Goal: Navigation & Orientation: Find specific page/section

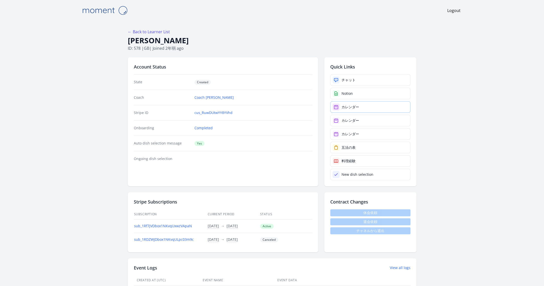
click at [356, 108] on div "カレンダー" at bounding box center [350, 107] width 18 height 5
click at [362, 122] on link "カレンダー" at bounding box center [370, 121] width 80 height 12
click at [356, 133] on div "カレンダー" at bounding box center [350, 134] width 18 height 5
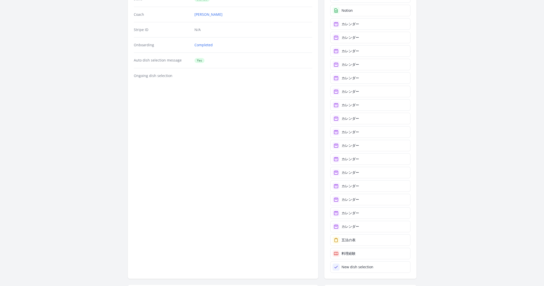
scroll to position [52, 0]
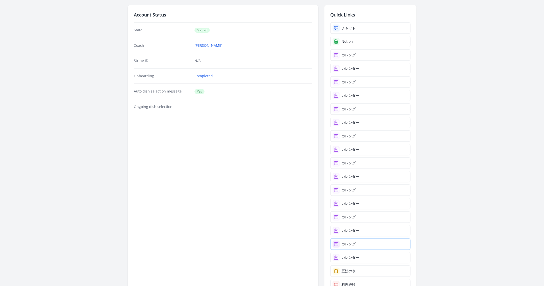
click at [366, 239] on link "カレンダー" at bounding box center [370, 245] width 80 height 12
click at [354, 28] on div "チャット" at bounding box center [348, 28] width 14 height 5
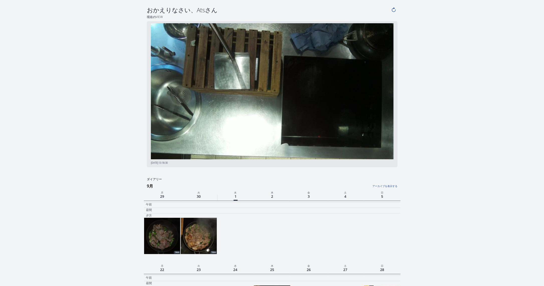
drag, startPoint x: 217, startPoint y: 12, endPoint x: 148, endPoint y: 11, distance: 69.1
click at [148, 11] on h4 "おかえりなさい、Atsさん" at bounding box center [268, 10] width 243 height 8
click at [223, 10] on h4 "おかえりなさい、Atsさん" at bounding box center [268, 10] width 243 height 8
drag, startPoint x: 216, startPoint y: 12, endPoint x: 146, endPoint y: 8, distance: 70.2
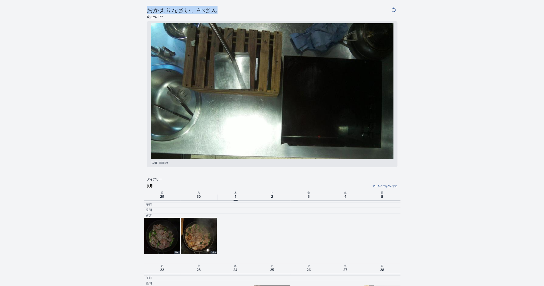
click at [165, 17] on h2 "現在のView" at bounding box center [272, 17] width 256 height 4
drag, startPoint x: 165, startPoint y: 17, endPoint x: 147, endPoint y: 17, distance: 18.0
click at [147, 17] on h2 "現在のView" at bounding box center [272, 17] width 256 height 4
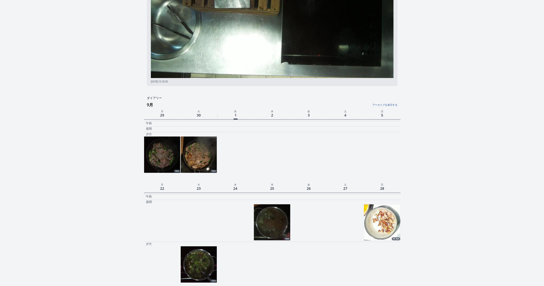
scroll to position [72, 0]
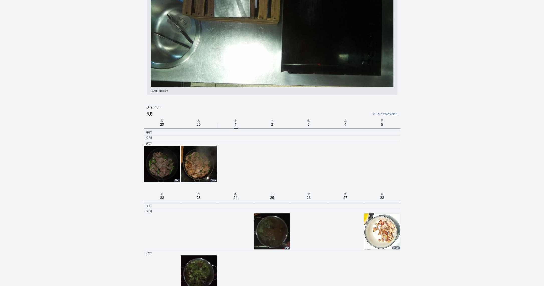
click at [388, 113] on link "アーカイブを表示する" at bounding box center [354, 113] width 85 height 7
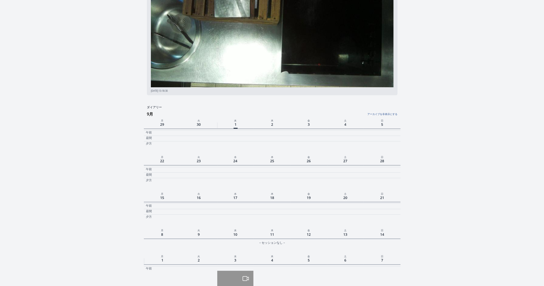
click at [388, 113] on link "アーカイブを非表示にする" at bounding box center [354, 113] width 85 height 7
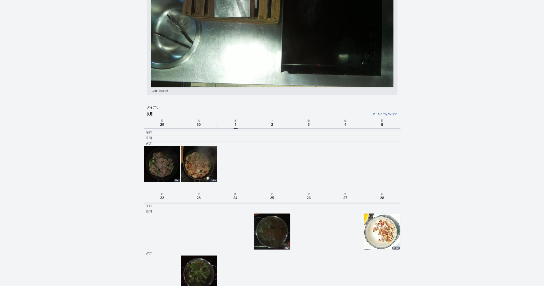
click at [388, 113] on link "アーカイブを表示する" at bounding box center [354, 113] width 85 height 7
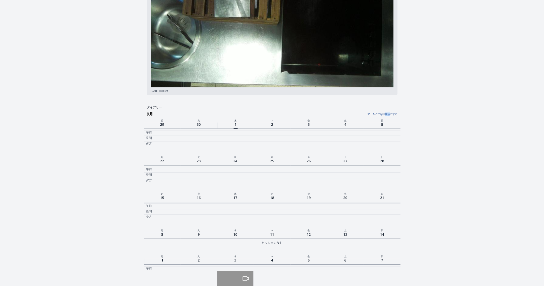
click at [388, 113] on link "アーカイブを非表示にする" at bounding box center [354, 113] width 85 height 7
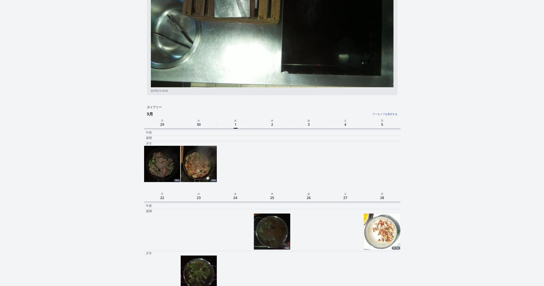
click at [388, 113] on link "アーカイブを表示する" at bounding box center [354, 113] width 85 height 7
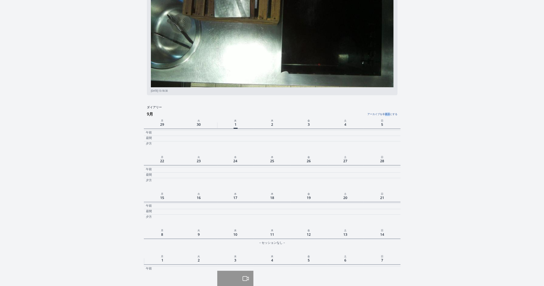
click at [388, 113] on link "アーカイブを非表示にする" at bounding box center [354, 113] width 85 height 7
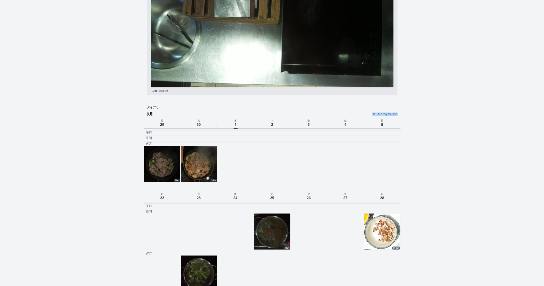
click at [388, 113] on link "アーカイブを表示する" at bounding box center [354, 113] width 85 height 7
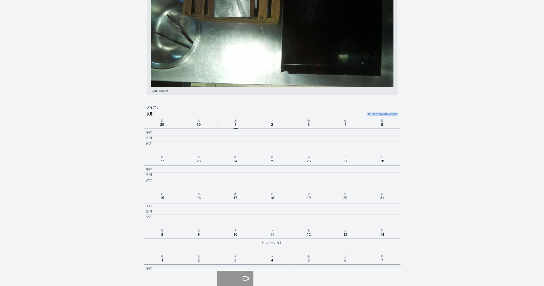
click at [388, 113] on link "アーカイブを非表示にする" at bounding box center [354, 113] width 85 height 7
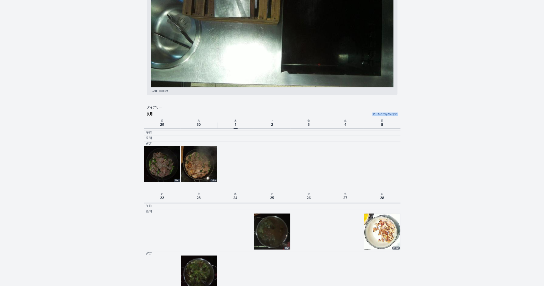
click at [391, 116] on link "アーカイブを表示する" at bounding box center [354, 113] width 85 height 7
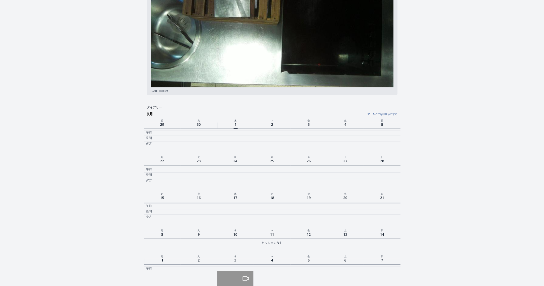
click at [391, 116] on link "アーカイブを非表示にする" at bounding box center [354, 113] width 85 height 7
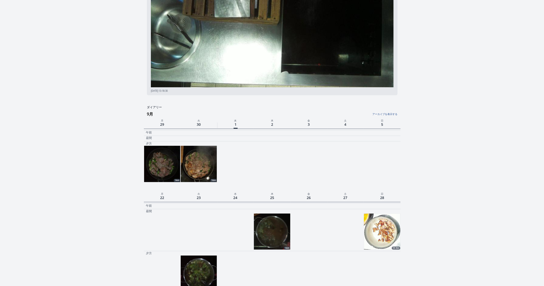
click at [391, 116] on link "アーカイブを表示する" at bounding box center [354, 113] width 85 height 7
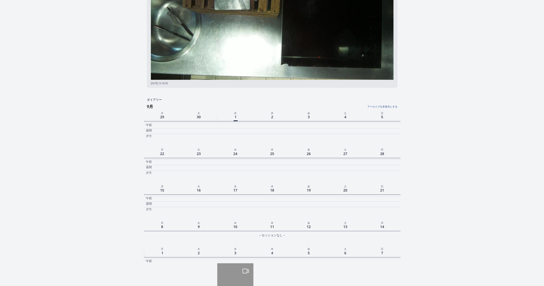
scroll to position [68, 0]
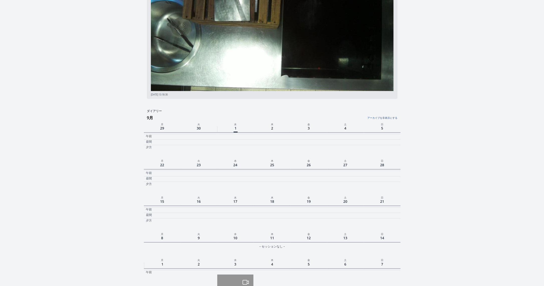
click at [382, 116] on link "アーカイブを非表示にする" at bounding box center [354, 116] width 85 height 7
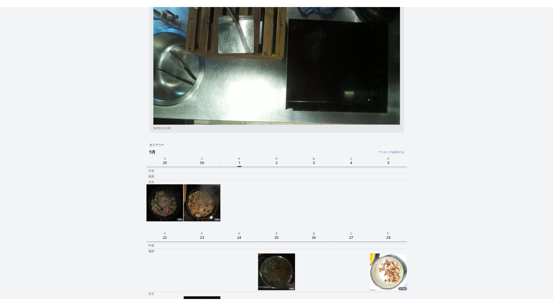
scroll to position [88, 0]
